Goal: Find specific page/section: Find specific page/section

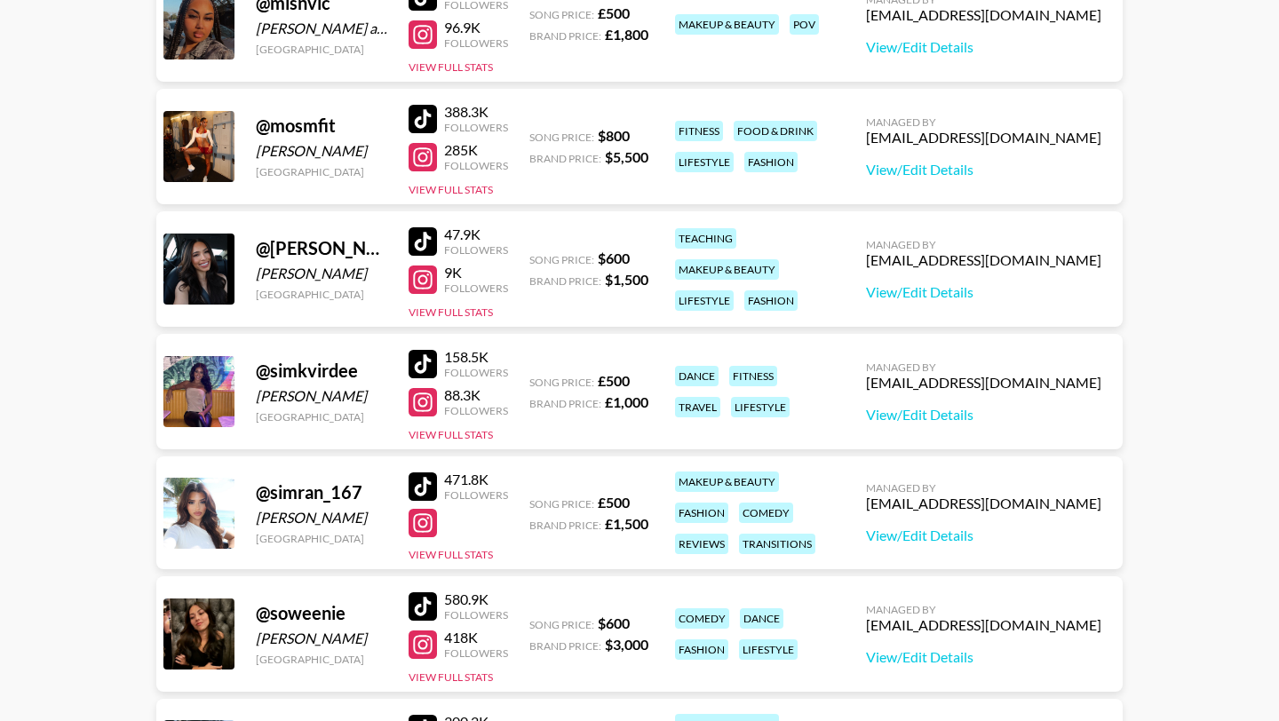
scroll to position [1922, 0]
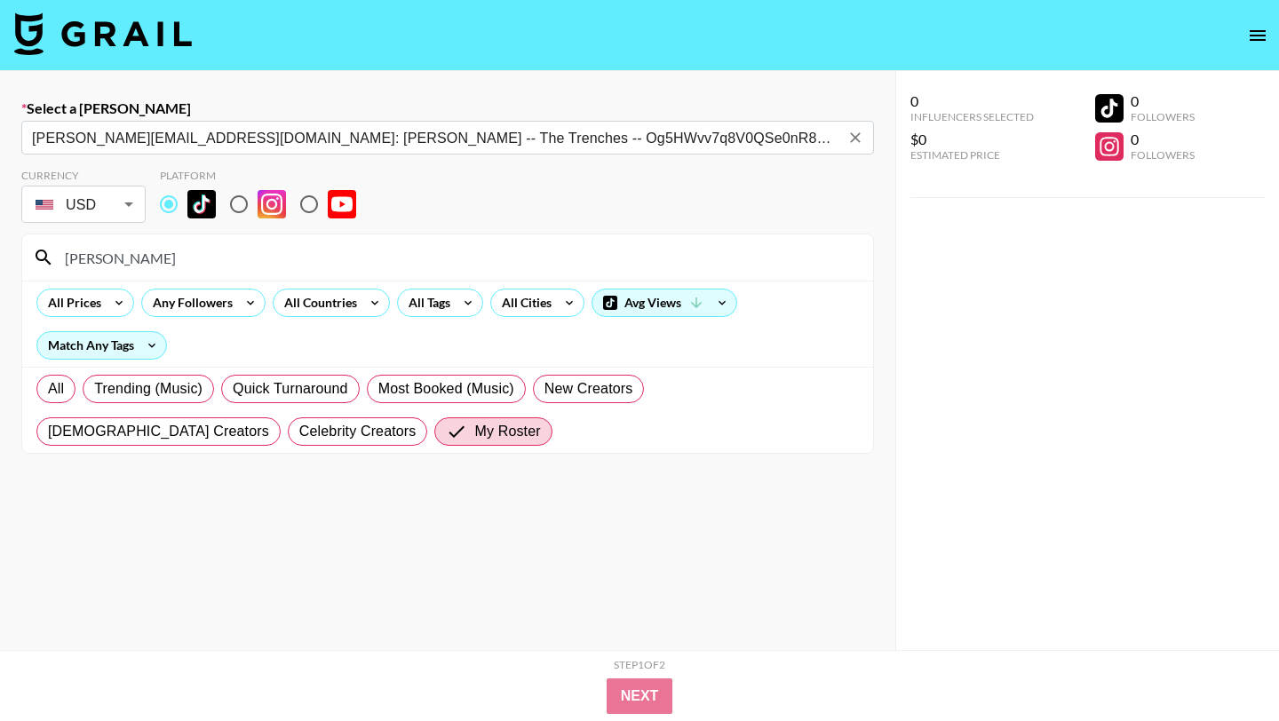
click at [113, 20] on img at bounding box center [103, 33] width 178 height 43
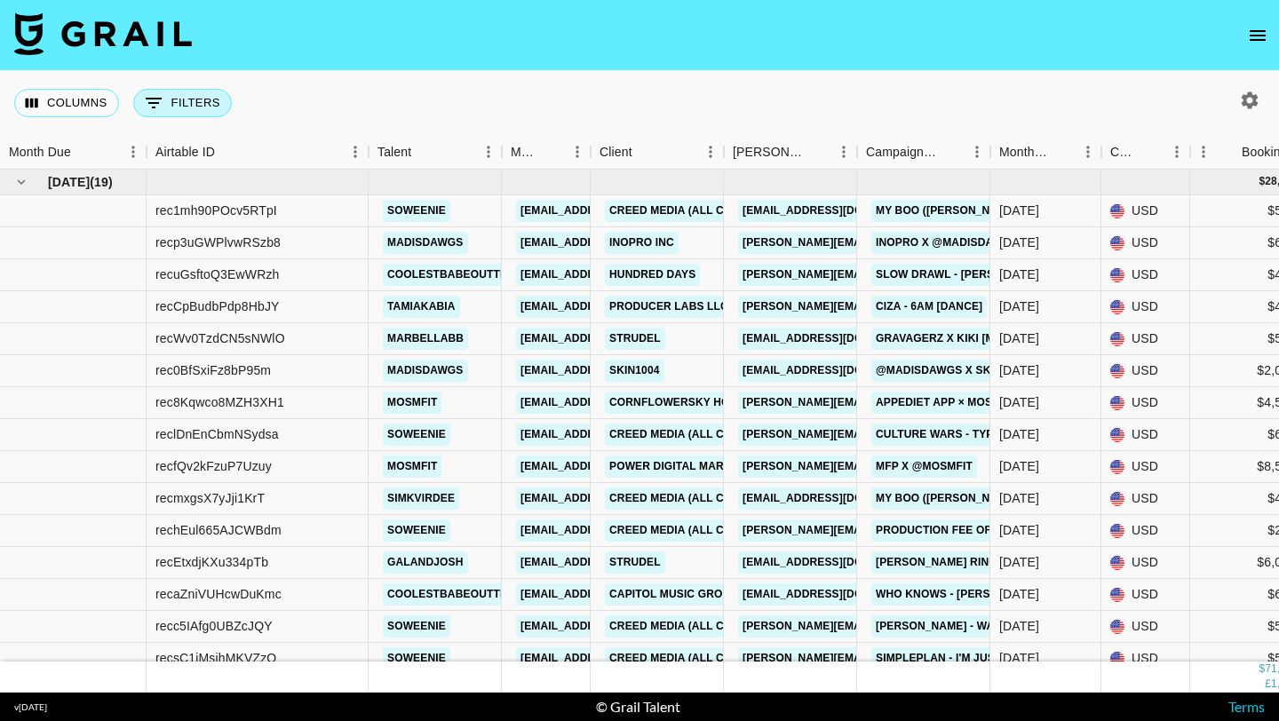
click at [163, 107] on icon "Show filters" at bounding box center [153, 102] width 21 height 21
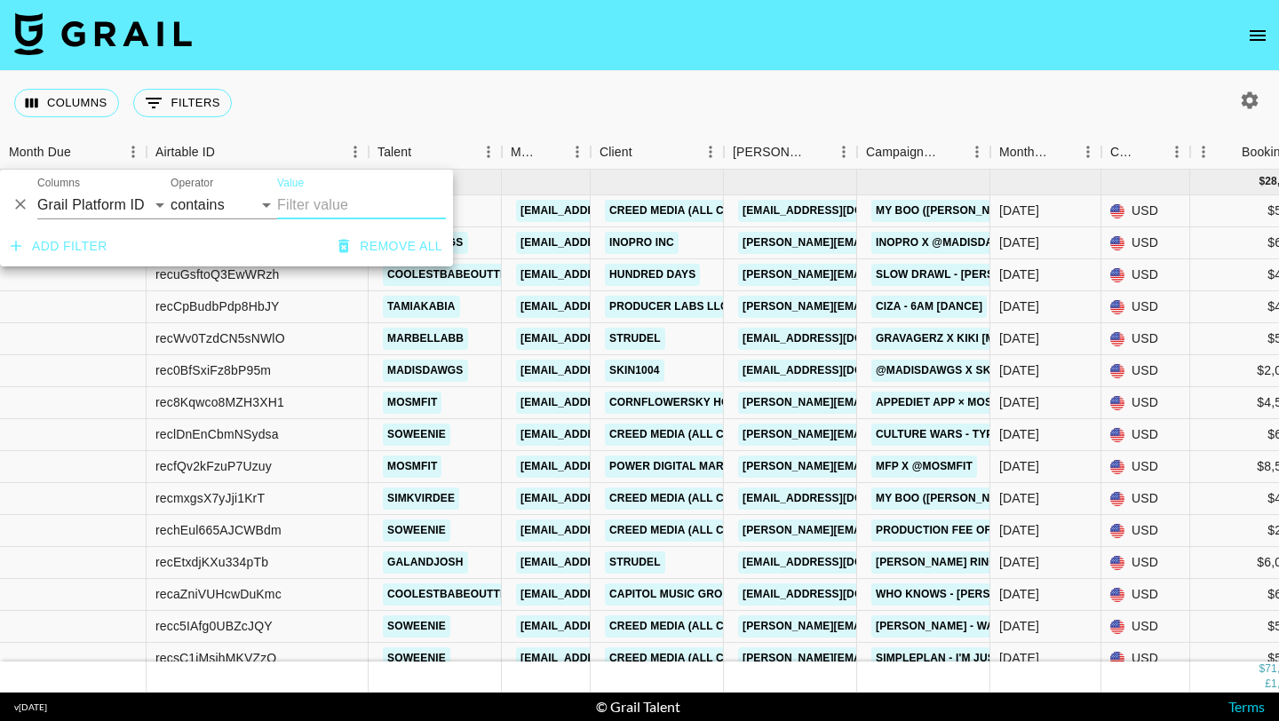
type input "s"
click at [223, 186] on div "Operator contains equals starts with ends with is empty is not empty is any of" at bounding box center [224, 198] width 107 height 43
click at [223, 197] on select "contains equals starts with ends with is empty is not empty is any of" at bounding box center [224, 205] width 107 height 28
click at [135, 199] on select "Grail Platform ID Airtable ID Talent Manager Client Booker Campaign (Type) Date…" at bounding box center [103, 205] width 133 height 28
select select "talentName"
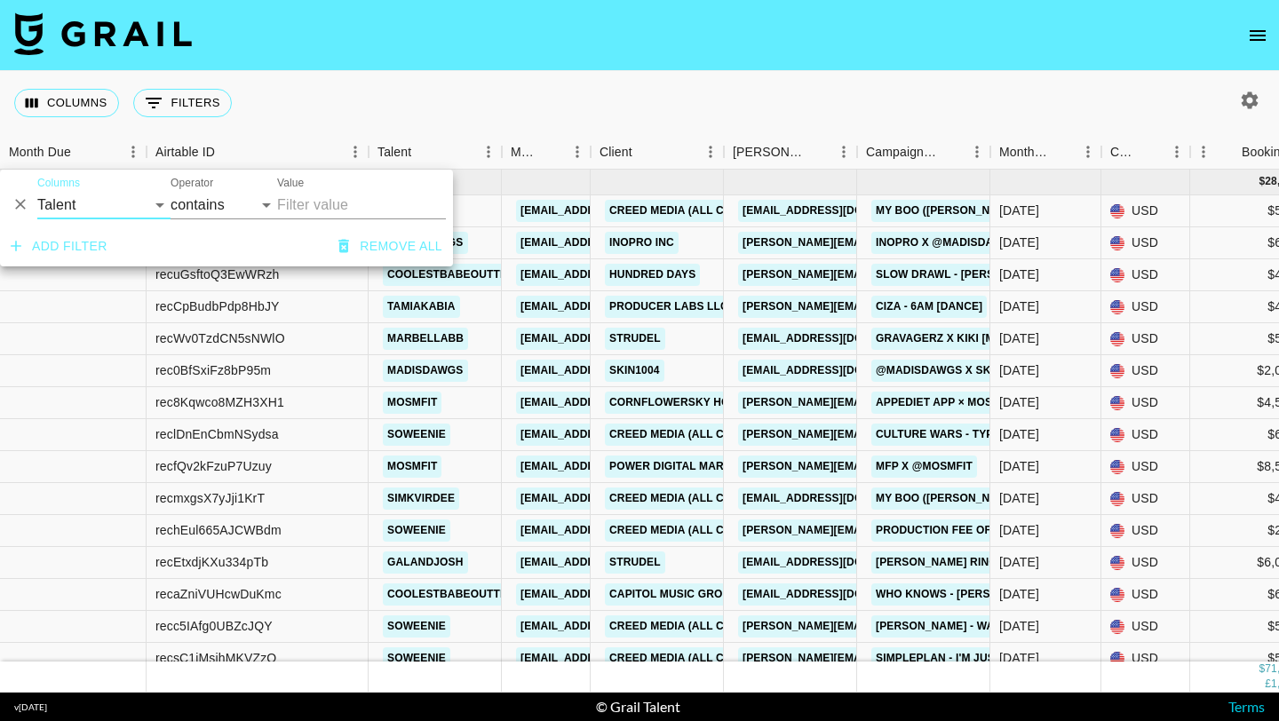
click at [356, 198] on input "Value" at bounding box center [361, 205] width 169 height 28
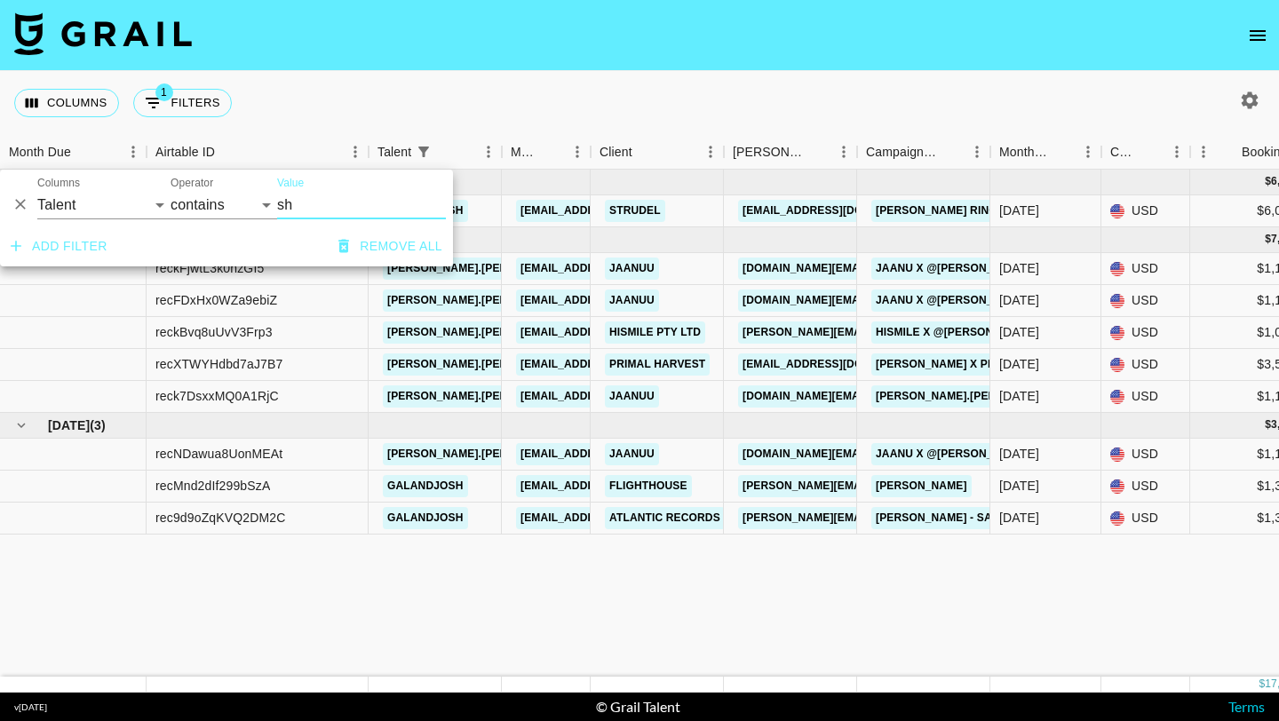
type input "sh"
click at [461, 91] on div "Columns 1 Filters + Booking" at bounding box center [639, 103] width 1279 height 64
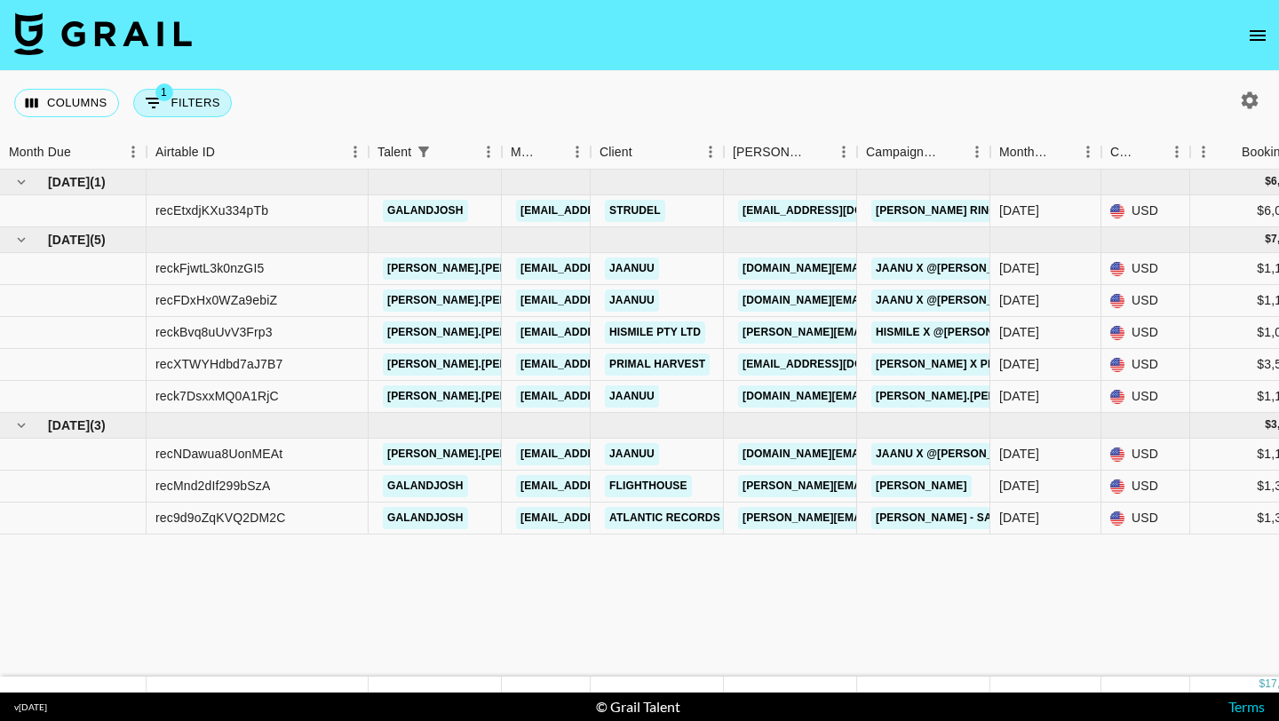
click at [194, 115] on button "1 Filters" at bounding box center [182, 103] width 99 height 28
select select "talentName"
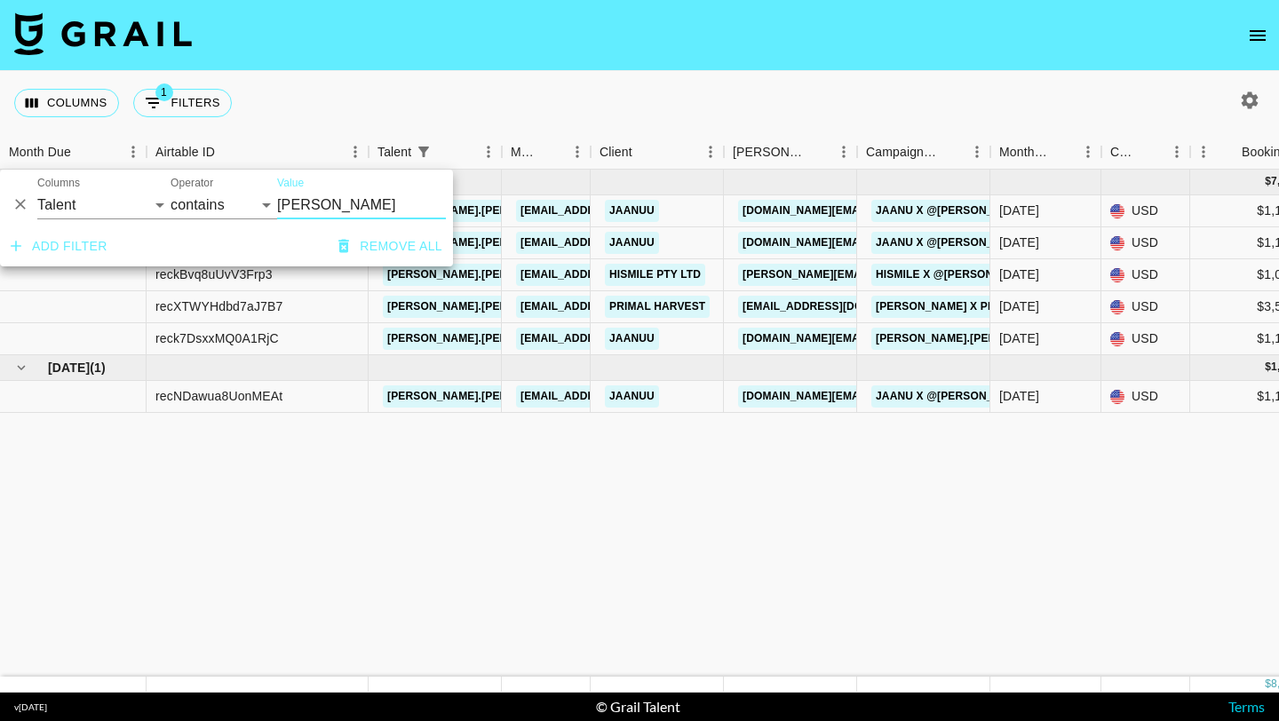
type input "sharyn"
click at [450, 100] on div "Columns 1 Filters + Booking" at bounding box center [639, 103] width 1279 height 64
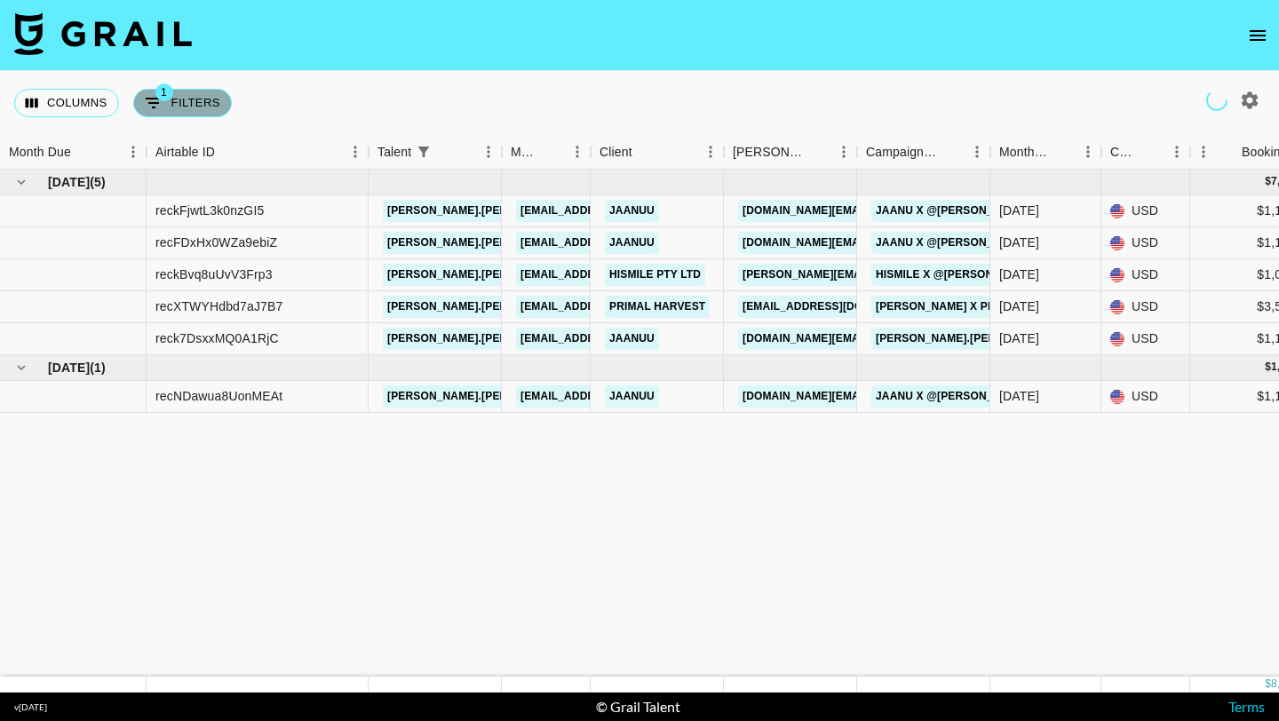
click at [197, 113] on button "1 Filters" at bounding box center [182, 103] width 99 height 28
select select "talentName"
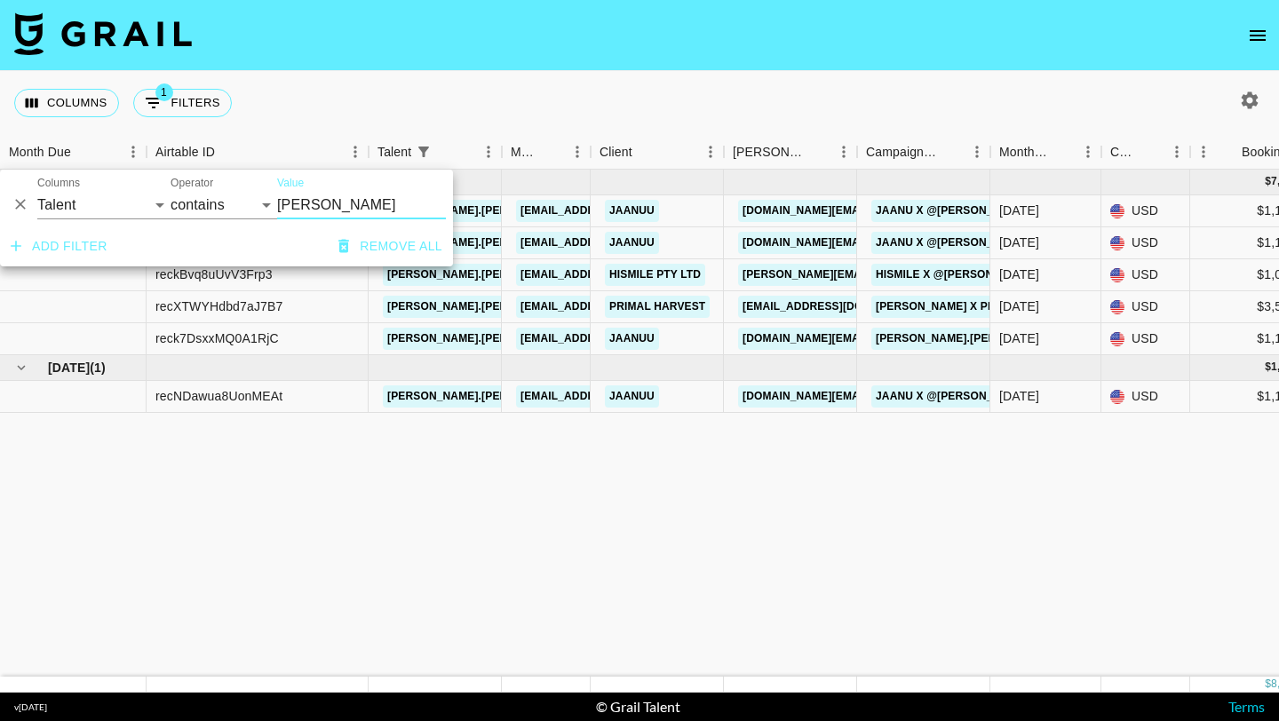
click at [59, 242] on button "Add filter" at bounding box center [59, 246] width 111 height 33
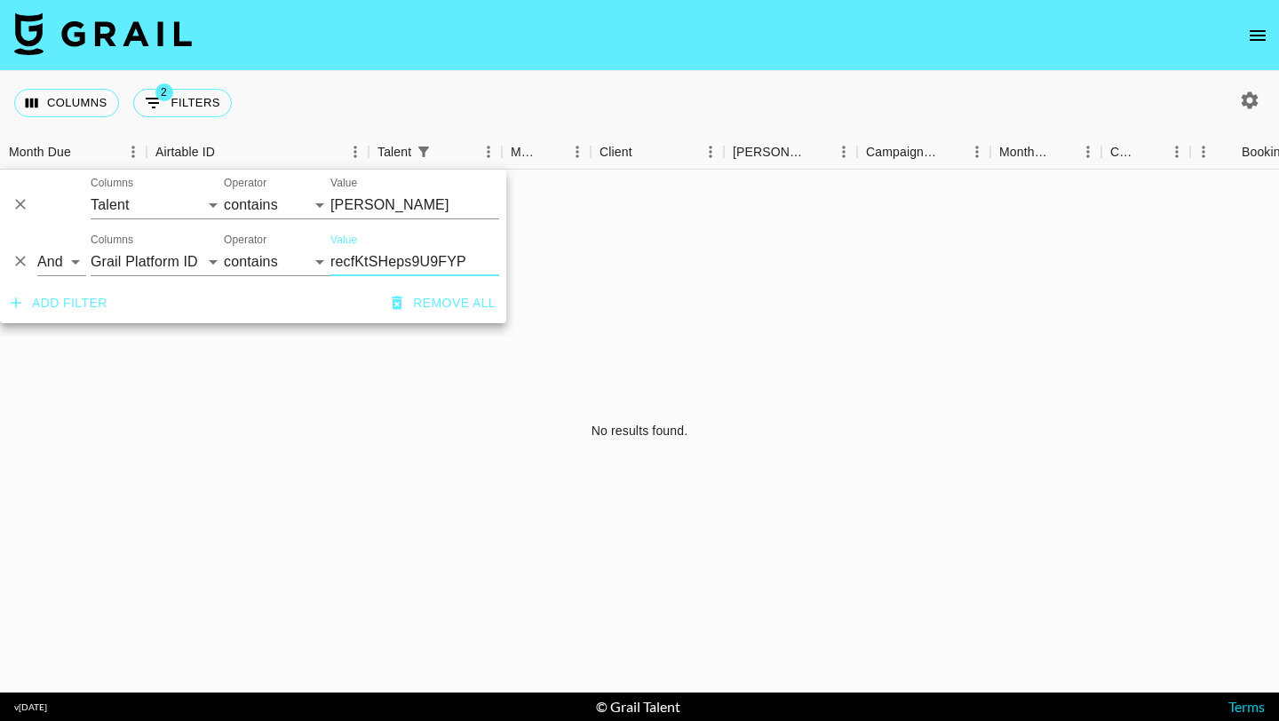
type input "recfKtSHeps9U9FYP"
click at [416, 412] on div "No results found." at bounding box center [639, 431] width 1279 height 523
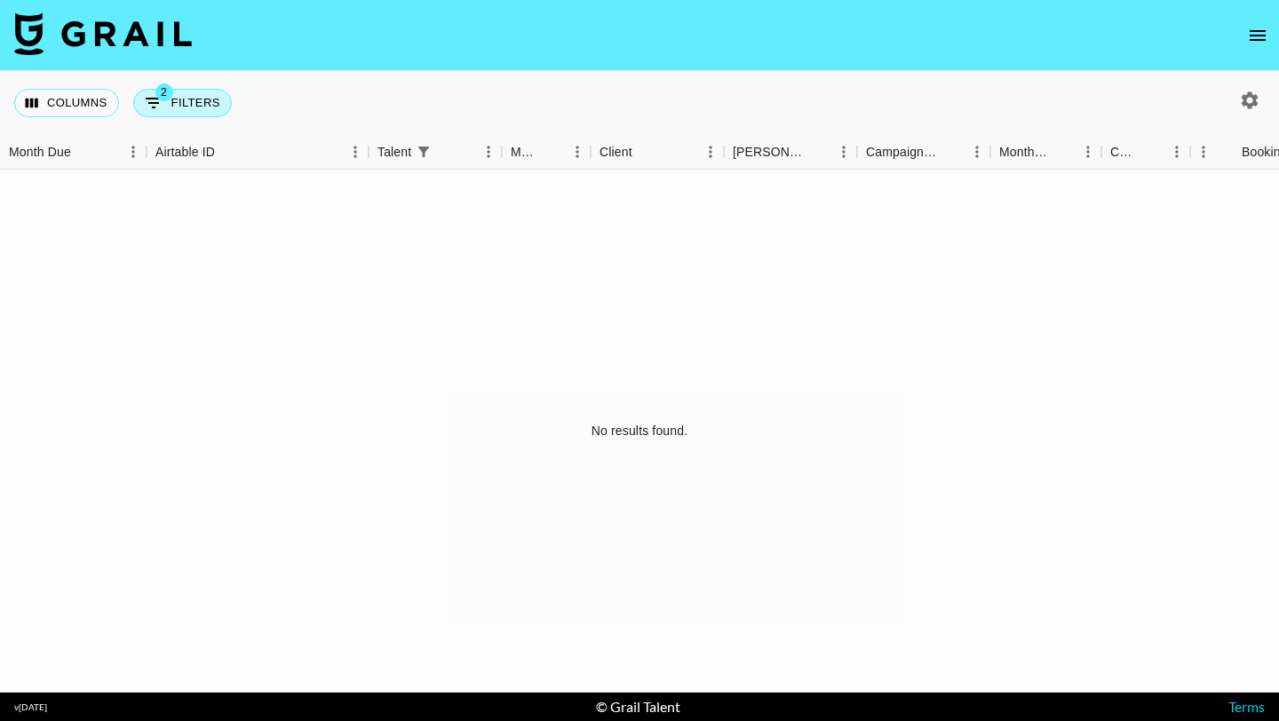
click at [195, 99] on button "2 Filters" at bounding box center [182, 103] width 99 height 28
select select "talentName"
